Goal: Task Accomplishment & Management: Use online tool/utility

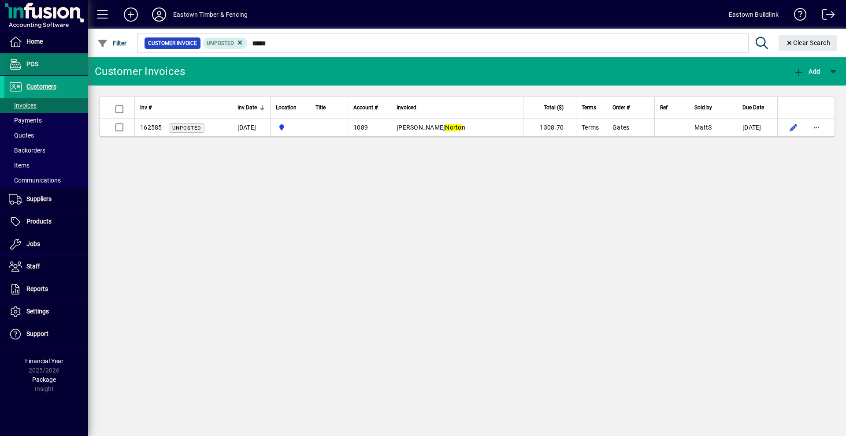
click at [30, 66] on span "POS" at bounding box center [32, 63] width 12 height 7
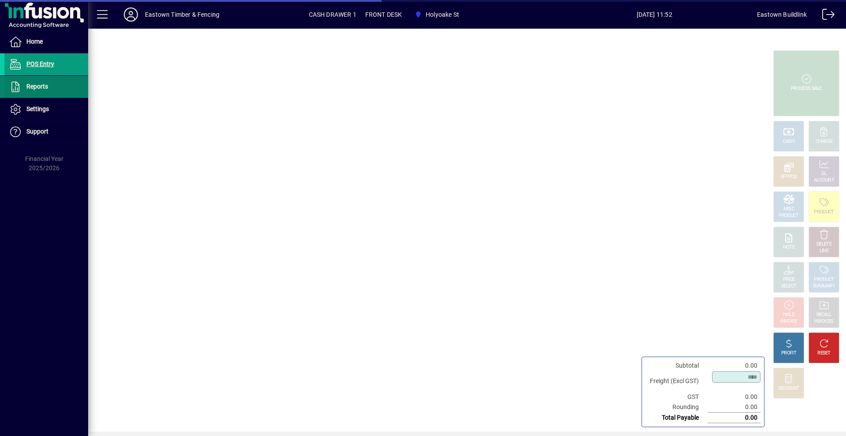
click at [36, 86] on span "Reports" at bounding box center [37, 86] width 22 height 7
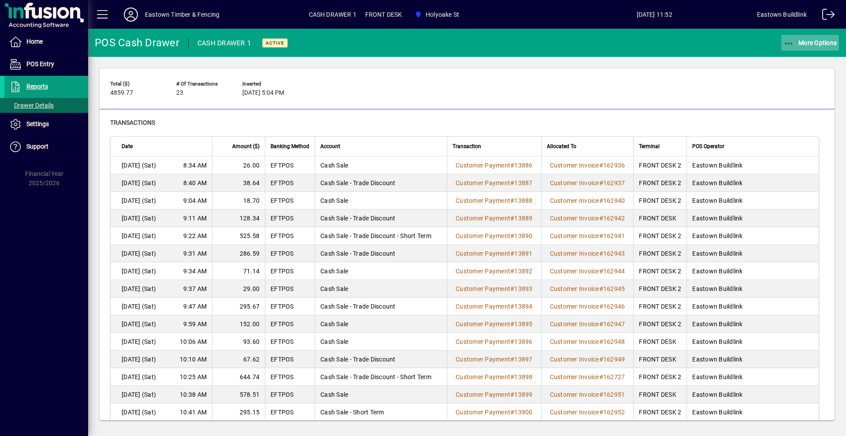
click at [822, 37] on span "button" at bounding box center [810, 42] width 58 height 21
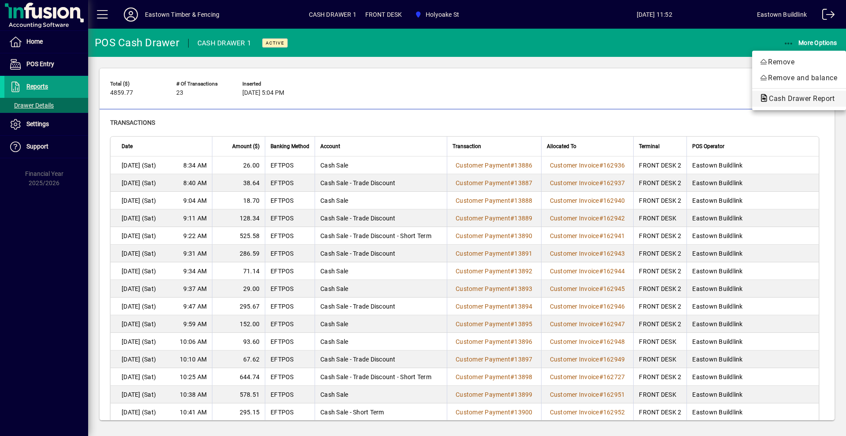
click at [805, 94] on span "Cash Drawer Report" at bounding box center [799, 98] width 80 height 8
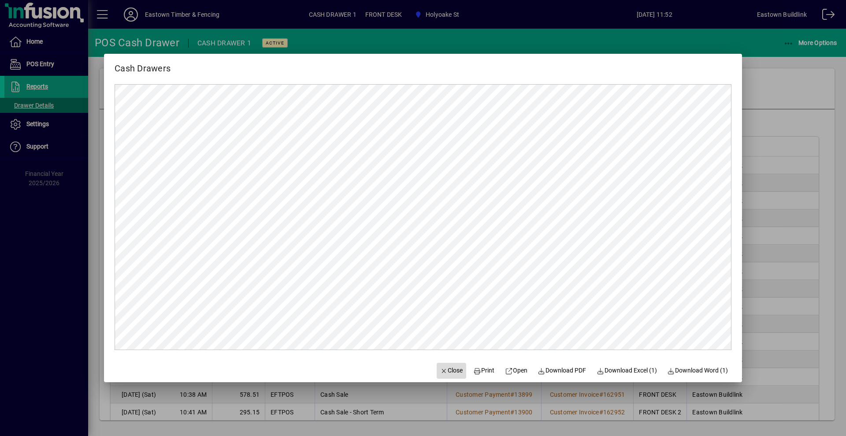
click at [451, 375] on span "button" at bounding box center [452, 370] width 30 height 21
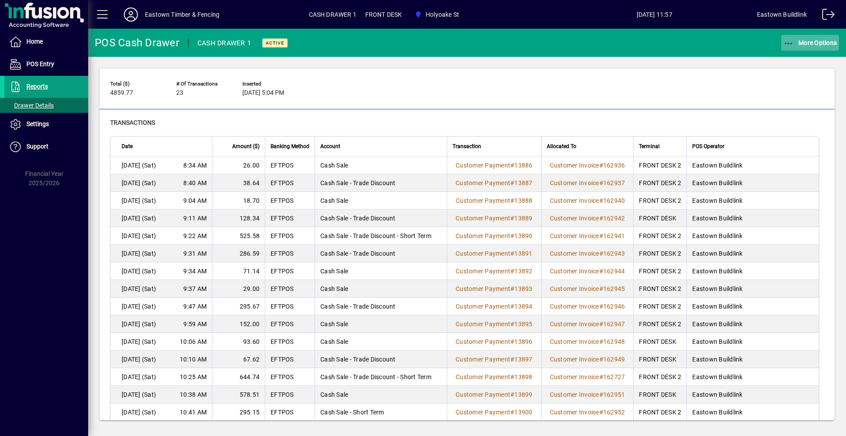
click at [812, 37] on span "button" at bounding box center [810, 42] width 58 height 21
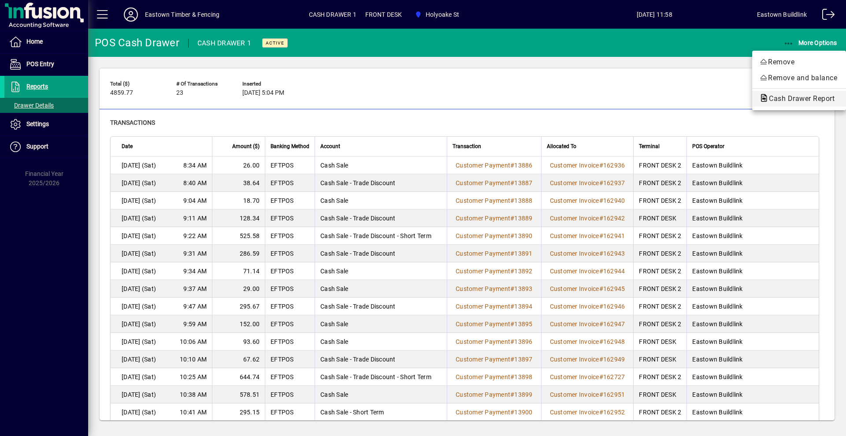
click at [807, 98] on span "Cash Drawer Report" at bounding box center [799, 98] width 80 height 8
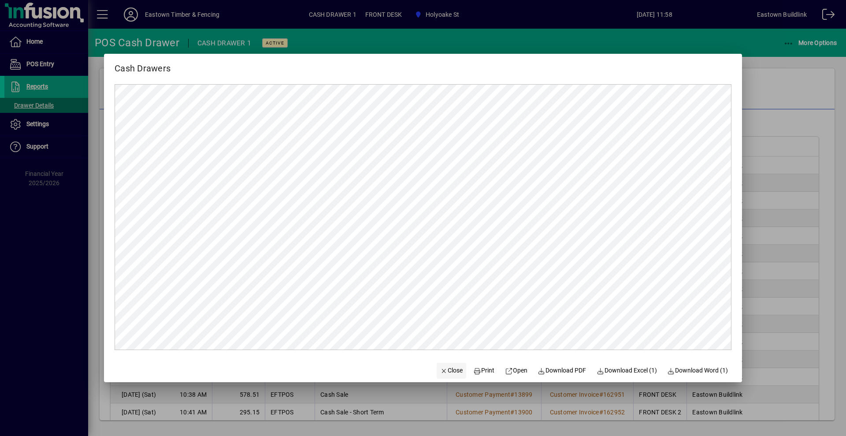
click at [447, 370] on span "Close" at bounding box center [451, 370] width 23 height 9
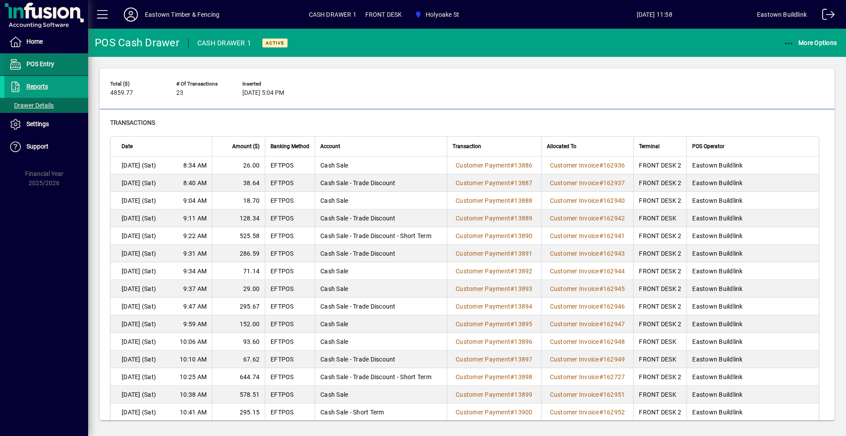
click at [39, 66] on span "POS Entry" at bounding box center [40, 63] width 28 height 7
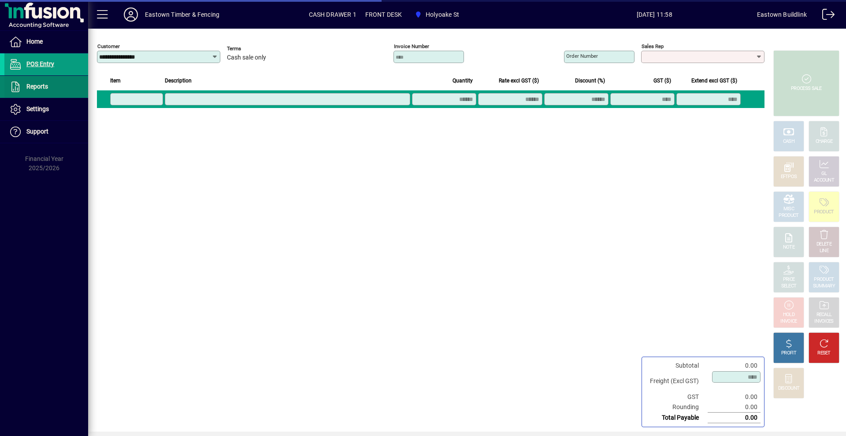
click at [42, 85] on span "Reports" at bounding box center [37, 86] width 22 height 7
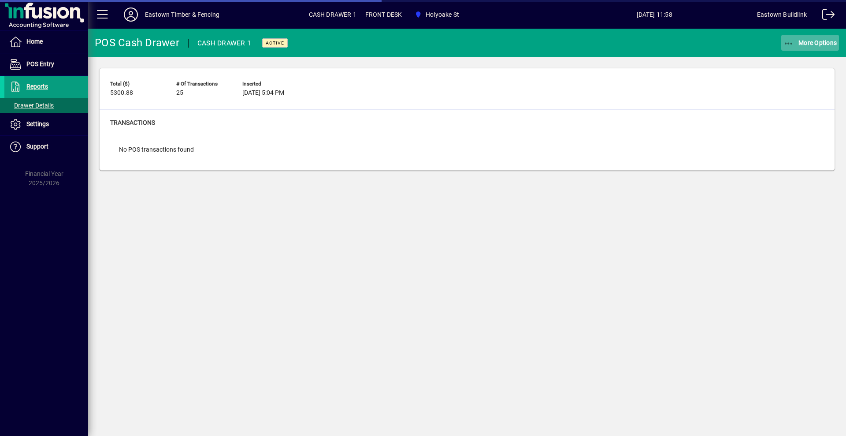
click at [801, 41] on span "More Options" at bounding box center [810, 42] width 54 height 7
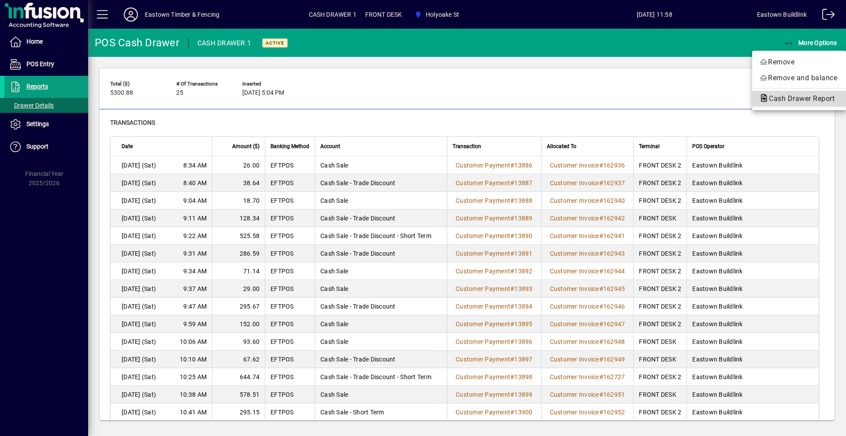
click at [798, 100] on span "Cash Drawer Report" at bounding box center [799, 98] width 80 height 8
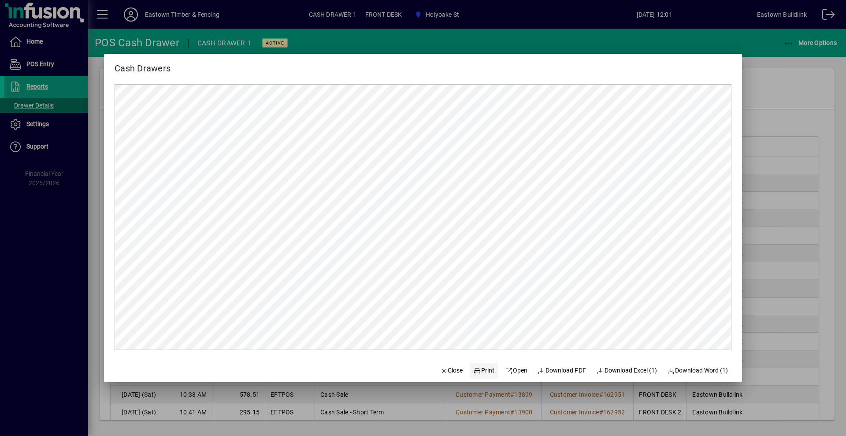
click at [477, 368] on span "Print" at bounding box center [483, 370] width 21 height 9
click at [440, 366] on span "Close" at bounding box center [451, 370] width 23 height 9
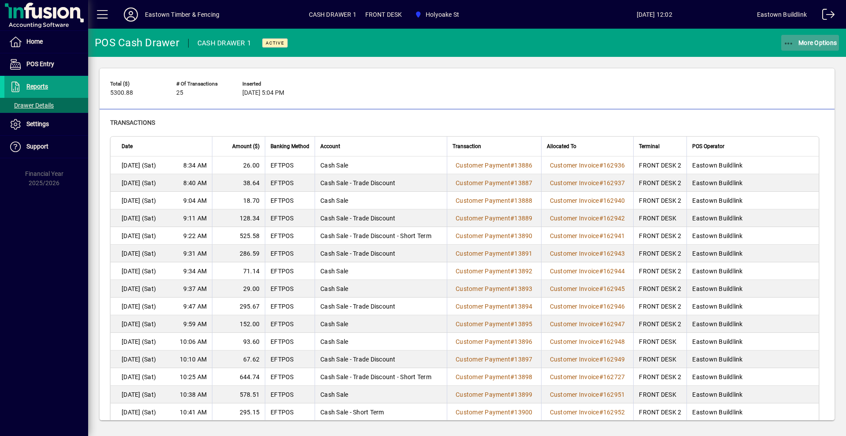
click at [823, 47] on span "button" at bounding box center [810, 42] width 58 height 21
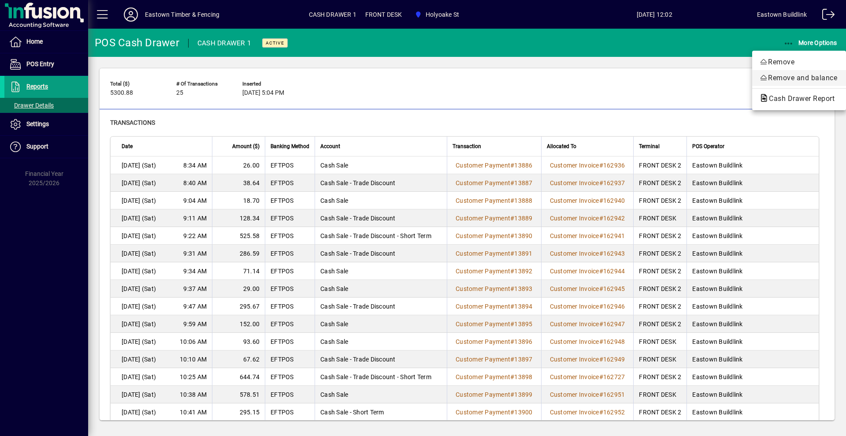
click at [812, 73] on span "Remove and balance" at bounding box center [799, 78] width 80 height 11
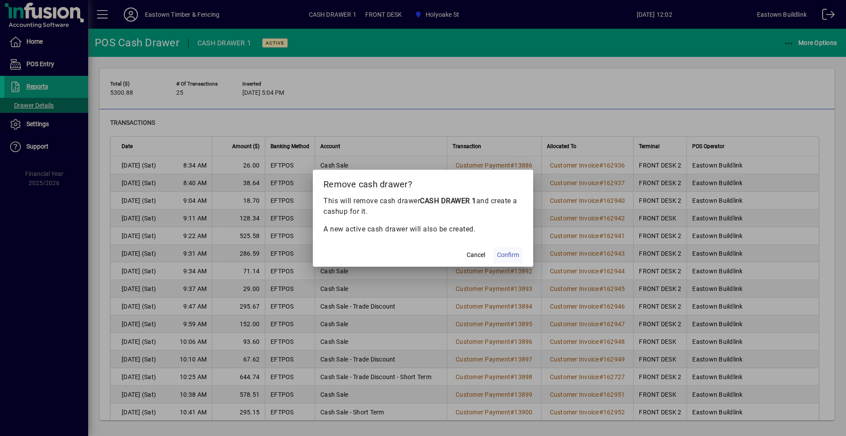
click at [501, 257] on span "Confirm" at bounding box center [508, 254] width 22 height 9
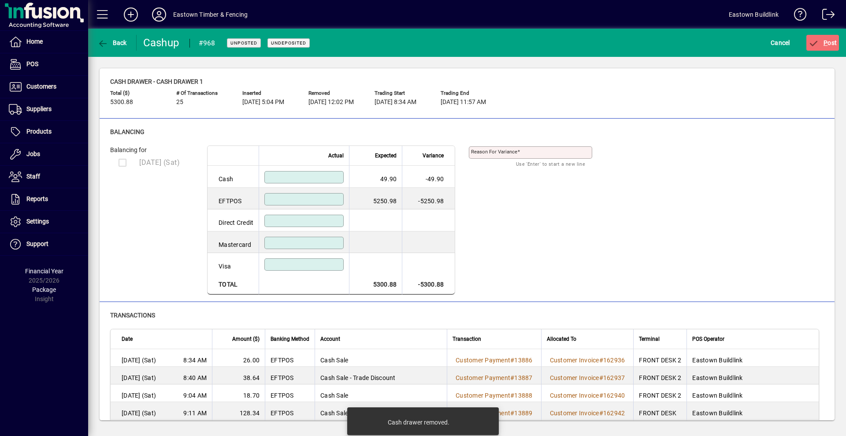
click at [302, 178] on input at bounding box center [305, 177] width 77 height 7
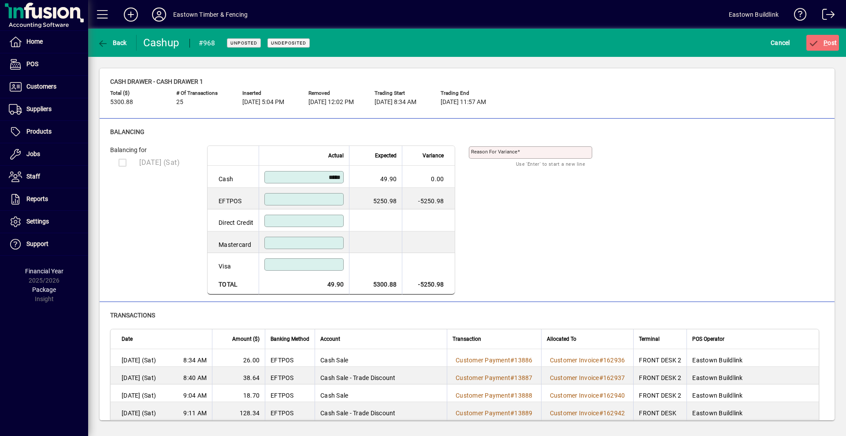
type input "*****"
click at [321, 198] on input at bounding box center [305, 199] width 77 height 7
type input "*******"
click at [836, 44] on span "P ost" at bounding box center [823, 42] width 29 height 7
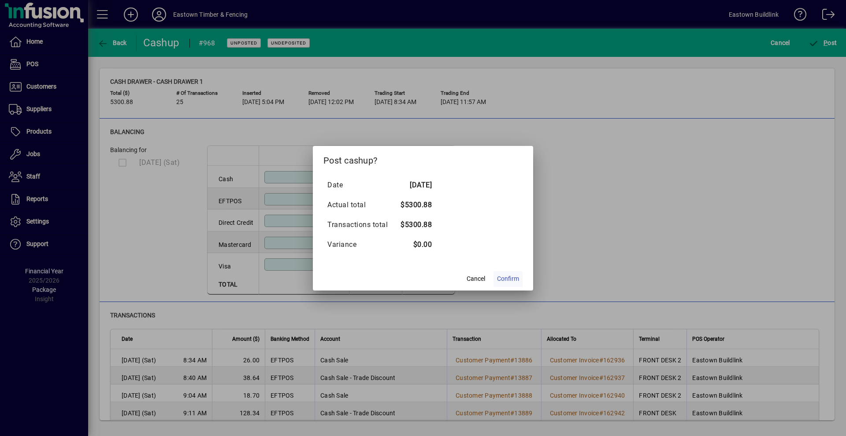
click at [516, 278] on span "Confirm" at bounding box center [508, 278] width 22 height 9
